Goal: Information Seeking & Learning: Learn about a topic

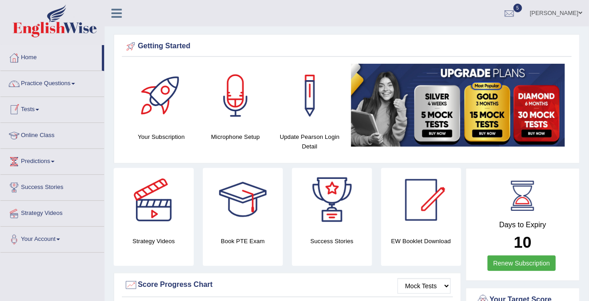
click at [38, 104] on link "Tests" at bounding box center [52, 108] width 104 height 23
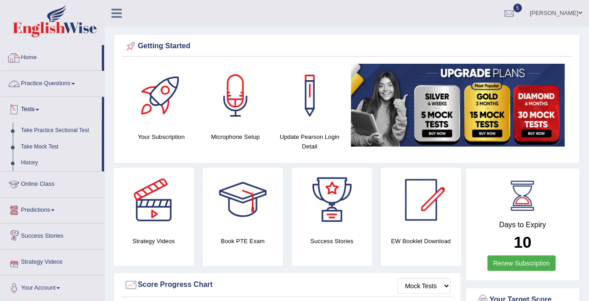
click at [36, 81] on link "Practice Questions" at bounding box center [52, 82] width 104 height 23
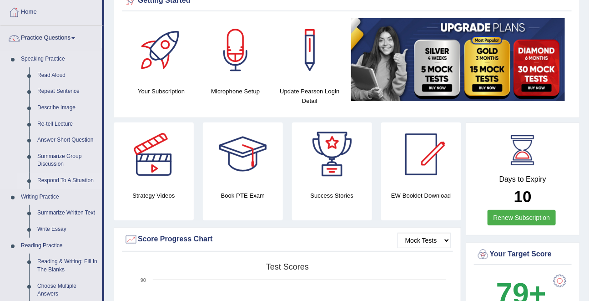
scroll to position [51, 0]
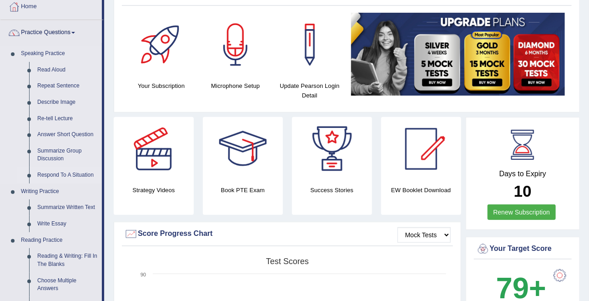
click at [59, 224] on link "Write Essay" at bounding box center [67, 224] width 69 height 16
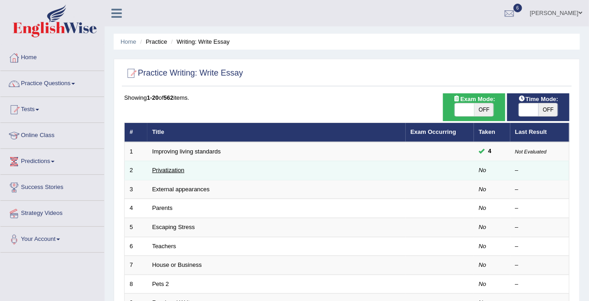
click at [176, 169] on link "Privatization" at bounding box center [168, 170] width 32 height 7
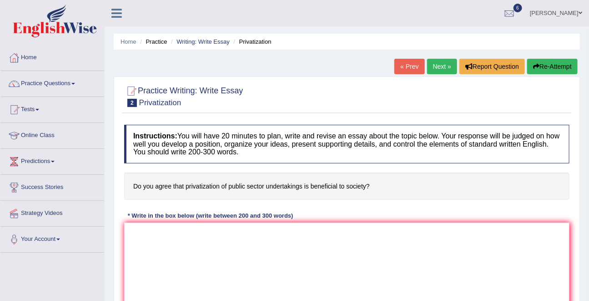
click at [203, 189] on h4 "Do you agree that privatization of public sector undertakings is beneficial to …" at bounding box center [346, 186] width 445 height 28
click at [26, 108] on link "Tests" at bounding box center [52, 108] width 104 height 23
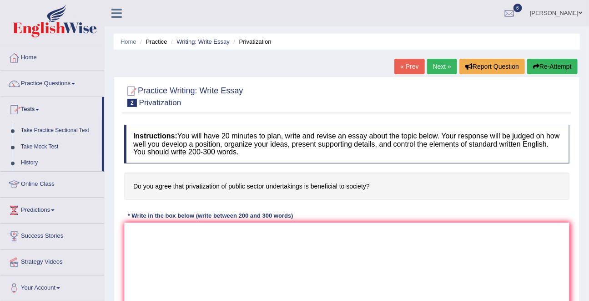
click at [32, 162] on link "History" at bounding box center [59, 163] width 85 height 16
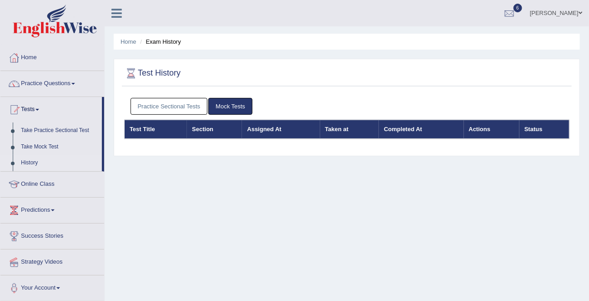
click at [193, 108] on link "Practice Sectional Tests" at bounding box center [169, 106] width 77 height 17
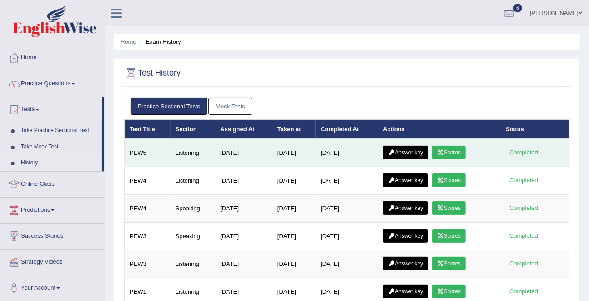
click at [455, 151] on link "Scores" at bounding box center [449, 153] width 34 height 14
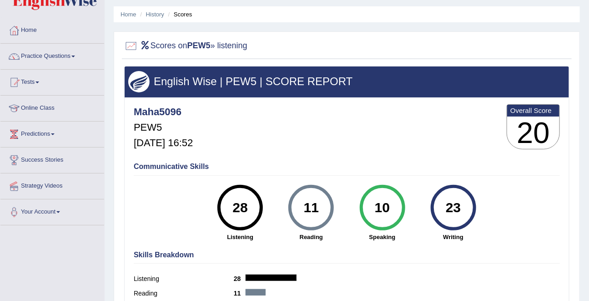
scroll to position [23, 0]
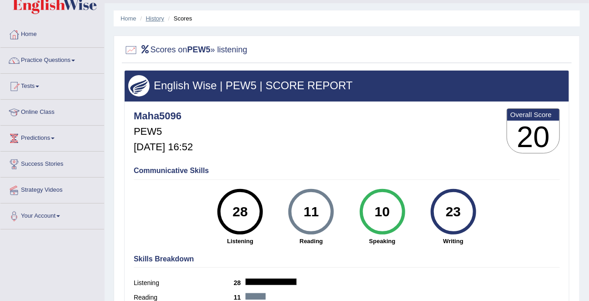
click at [161, 19] on link "History" at bounding box center [155, 18] width 18 height 7
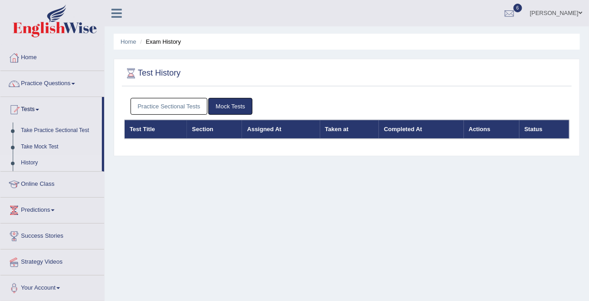
click at [177, 98] on link "Practice Sectional Tests" at bounding box center [169, 106] width 77 height 17
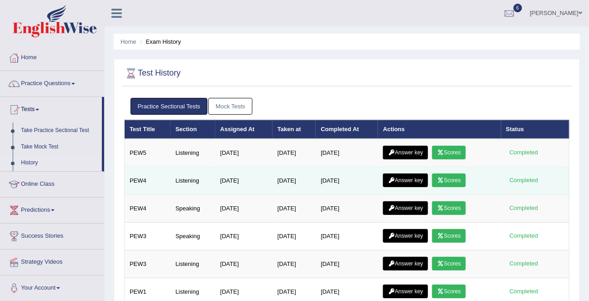
click at [461, 183] on link "Scores" at bounding box center [449, 180] width 34 height 14
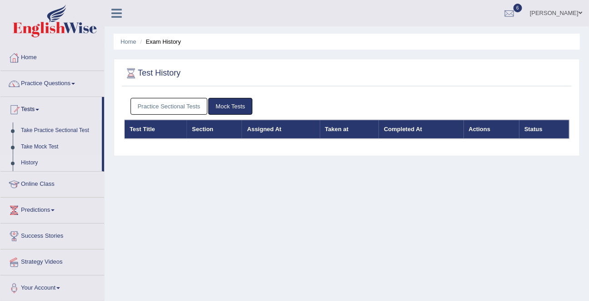
click at [185, 108] on link "Practice Sectional Tests" at bounding box center [169, 106] width 77 height 17
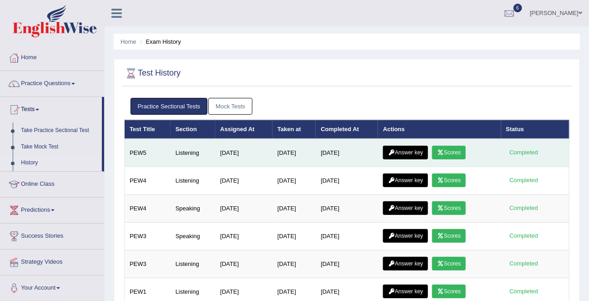
click at [461, 147] on link "Scores" at bounding box center [449, 153] width 34 height 14
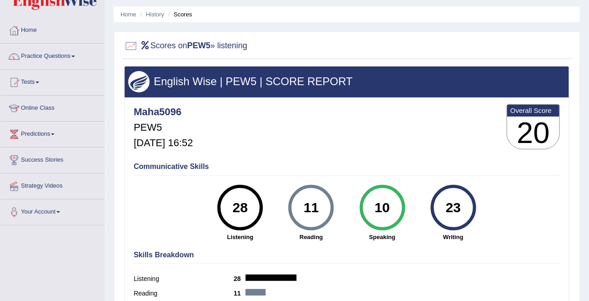
scroll to position [24, 0]
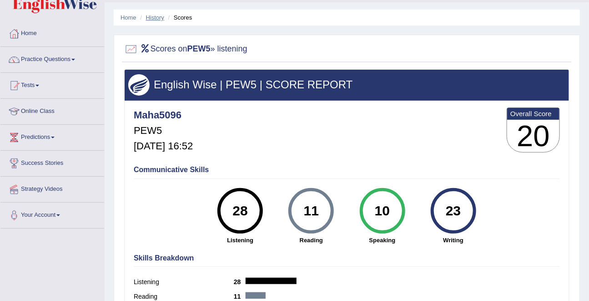
click at [158, 15] on link "History" at bounding box center [155, 17] width 18 height 7
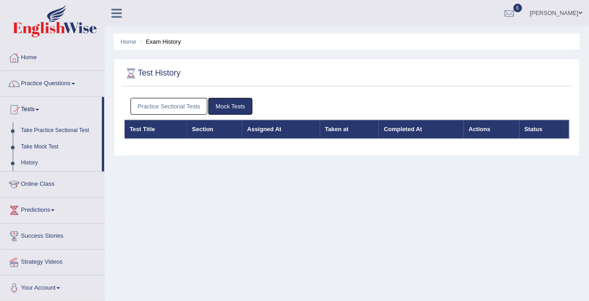
click at [188, 110] on link "Practice Sectional Tests" at bounding box center [169, 106] width 77 height 17
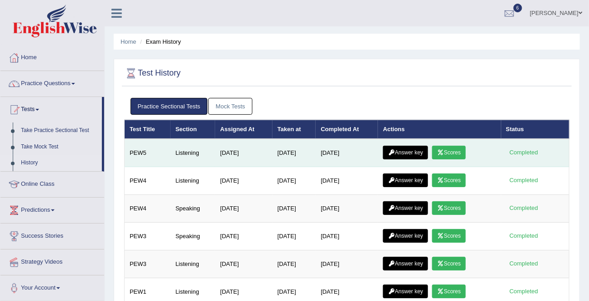
click at [418, 150] on link "Answer key" at bounding box center [405, 153] width 45 height 14
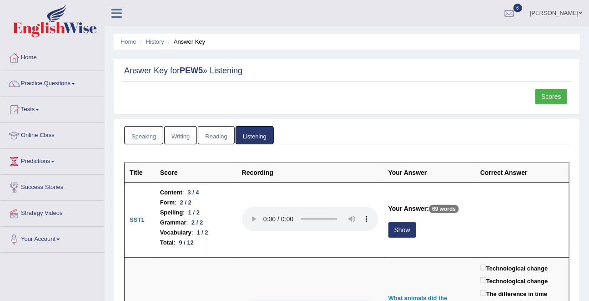
scroll to position [55, 0]
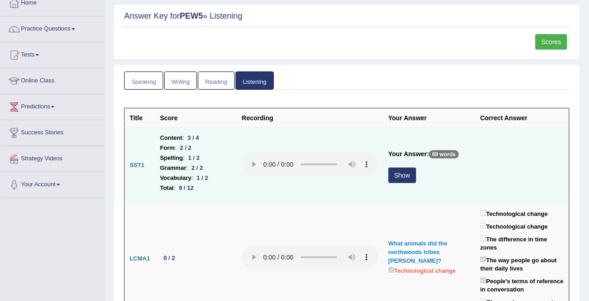
click at [402, 162] on td "Your Answer: 69 words Show" at bounding box center [430, 165] width 92 height 75
click at [402, 182] on div "Show" at bounding box center [430, 176] width 82 height 18
click at [401, 177] on button "Show" at bounding box center [403, 174] width 28 height 15
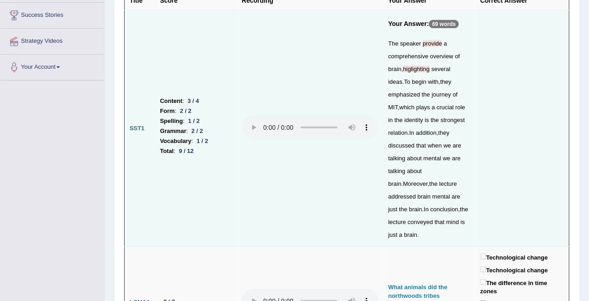
scroll to position [0, 0]
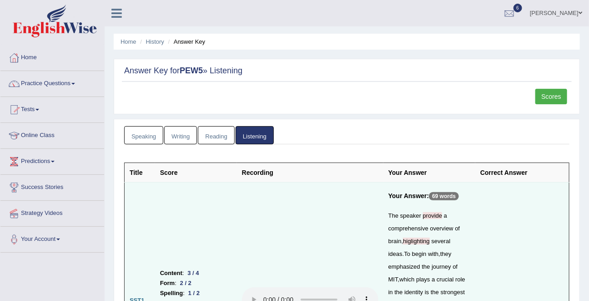
click at [40, 86] on link "Practice Questions" at bounding box center [52, 82] width 104 height 23
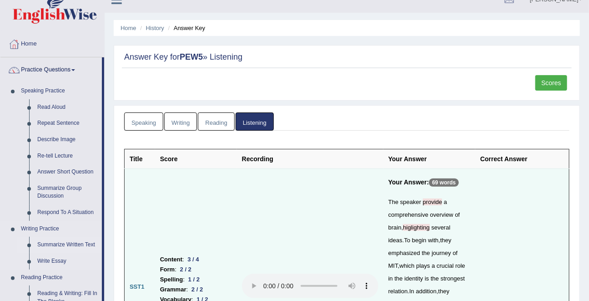
scroll to position [16, 0]
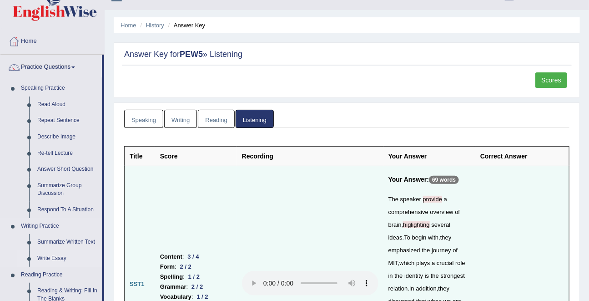
click at [50, 262] on link "Write Essay" at bounding box center [67, 258] width 69 height 16
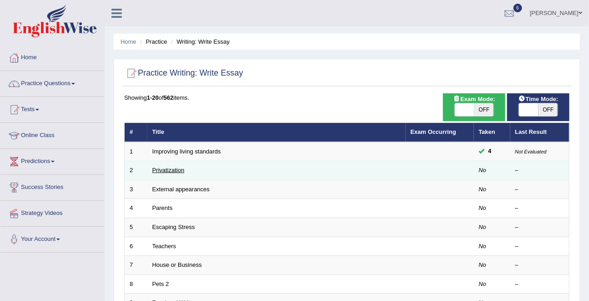
click at [174, 168] on link "Privatization" at bounding box center [168, 170] width 32 height 7
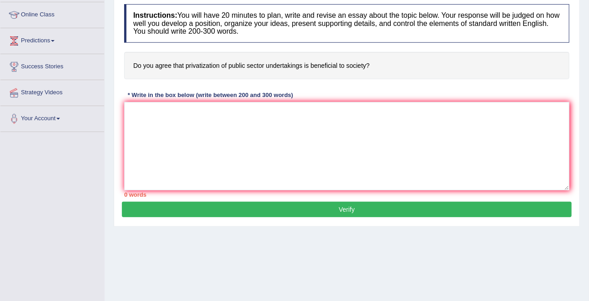
scroll to position [116, 0]
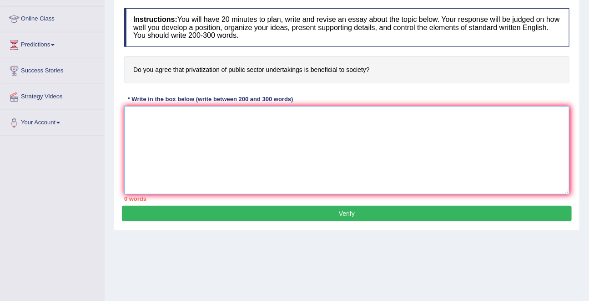
click at [177, 135] on textarea at bounding box center [346, 150] width 445 height 88
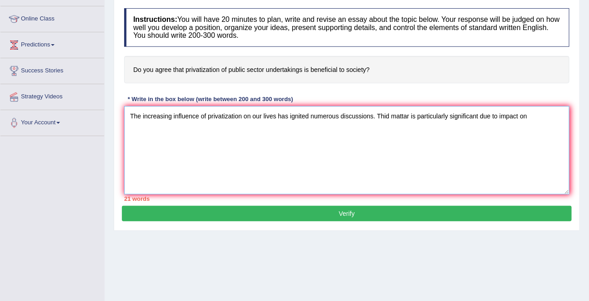
type textarea "The increasing influence of privatization on our lives has ignited numerous dis…"
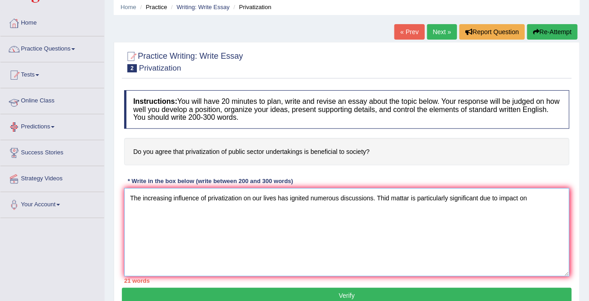
scroll to position [0, 0]
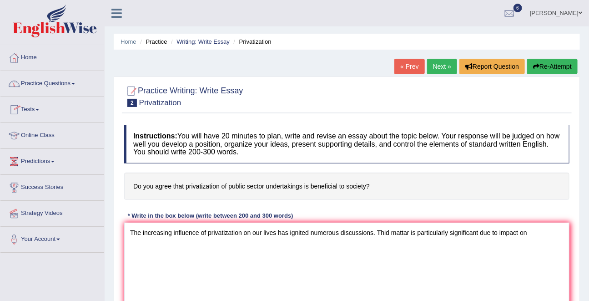
click at [28, 105] on link "Tests" at bounding box center [52, 108] width 104 height 23
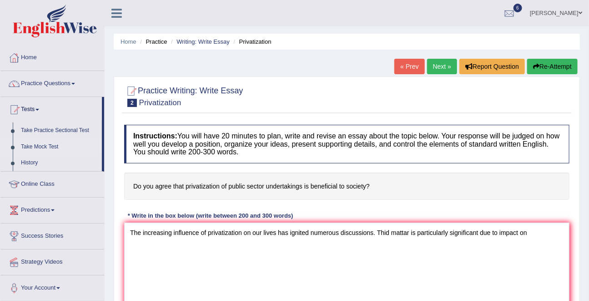
click at [34, 146] on link "Take Mock Test" at bounding box center [59, 147] width 85 height 16
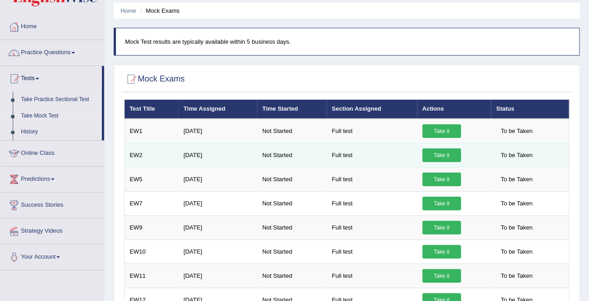
scroll to position [31, 0]
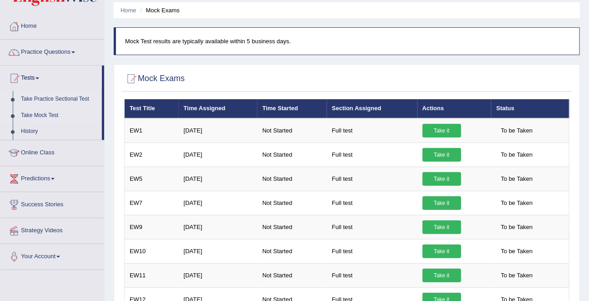
click at [30, 99] on link "Take Practice Sectional Test" at bounding box center [59, 99] width 85 height 16
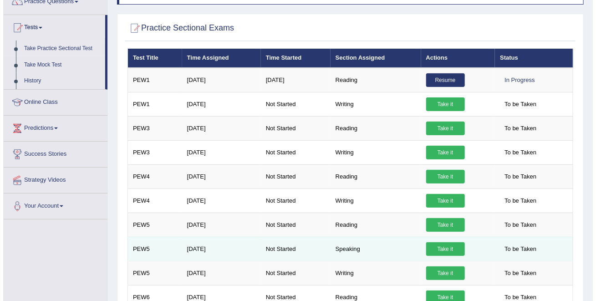
scroll to position [83, 0]
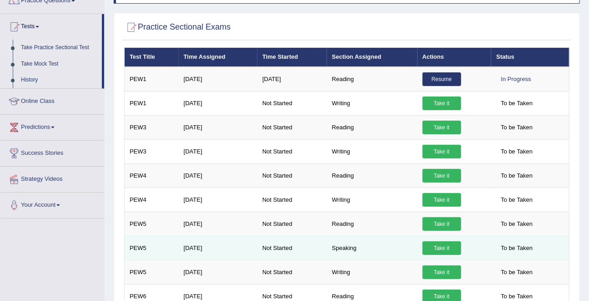
click at [436, 248] on link "Take it" at bounding box center [442, 248] width 39 height 14
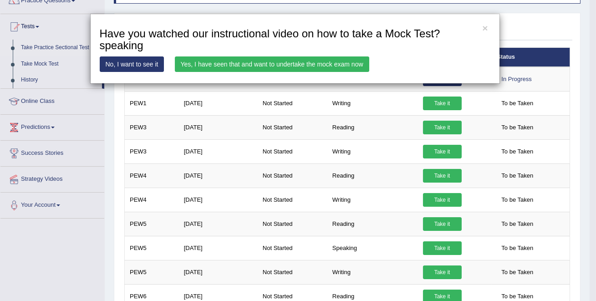
click at [305, 68] on link "Yes, I have seen that and want to undertake the mock exam now" at bounding box center [272, 63] width 194 height 15
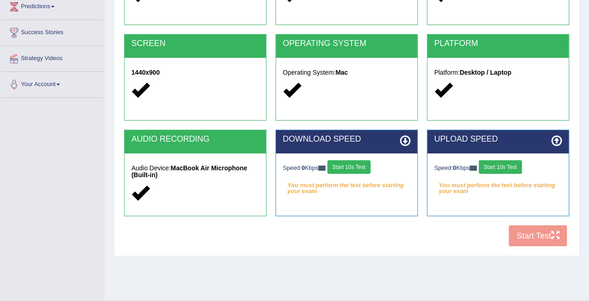
scroll to position [159, 0]
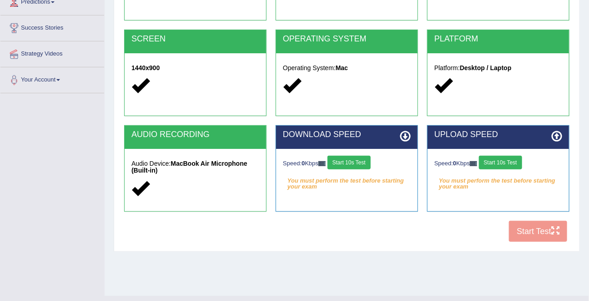
click at [360, 168] on button "Start 10s Test" at bounding box center [349, 163] width 43 height 14
click at [501, 164] on button "Start 10s Test" at bounding box center [500, 163] width 43 height 14
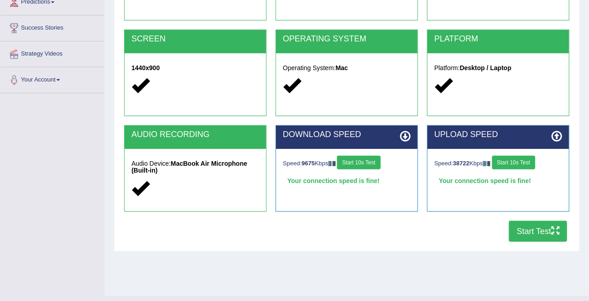
click at [531, 237] on button "Start Test" at bounding box center [538, 231] width 58 height 21
